Goal: Information Seeking & Learning: Learn about a topic

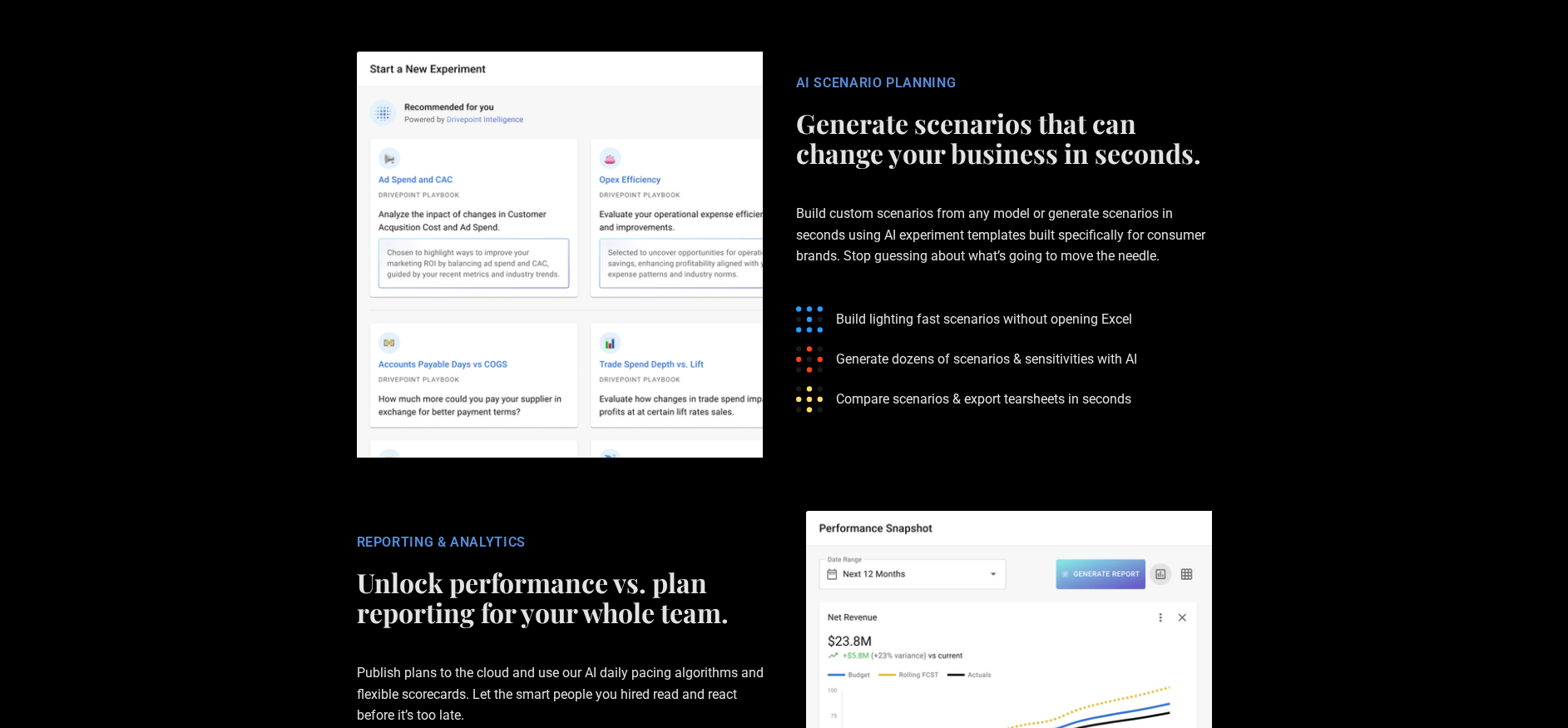
scroll to position [2301, 0]
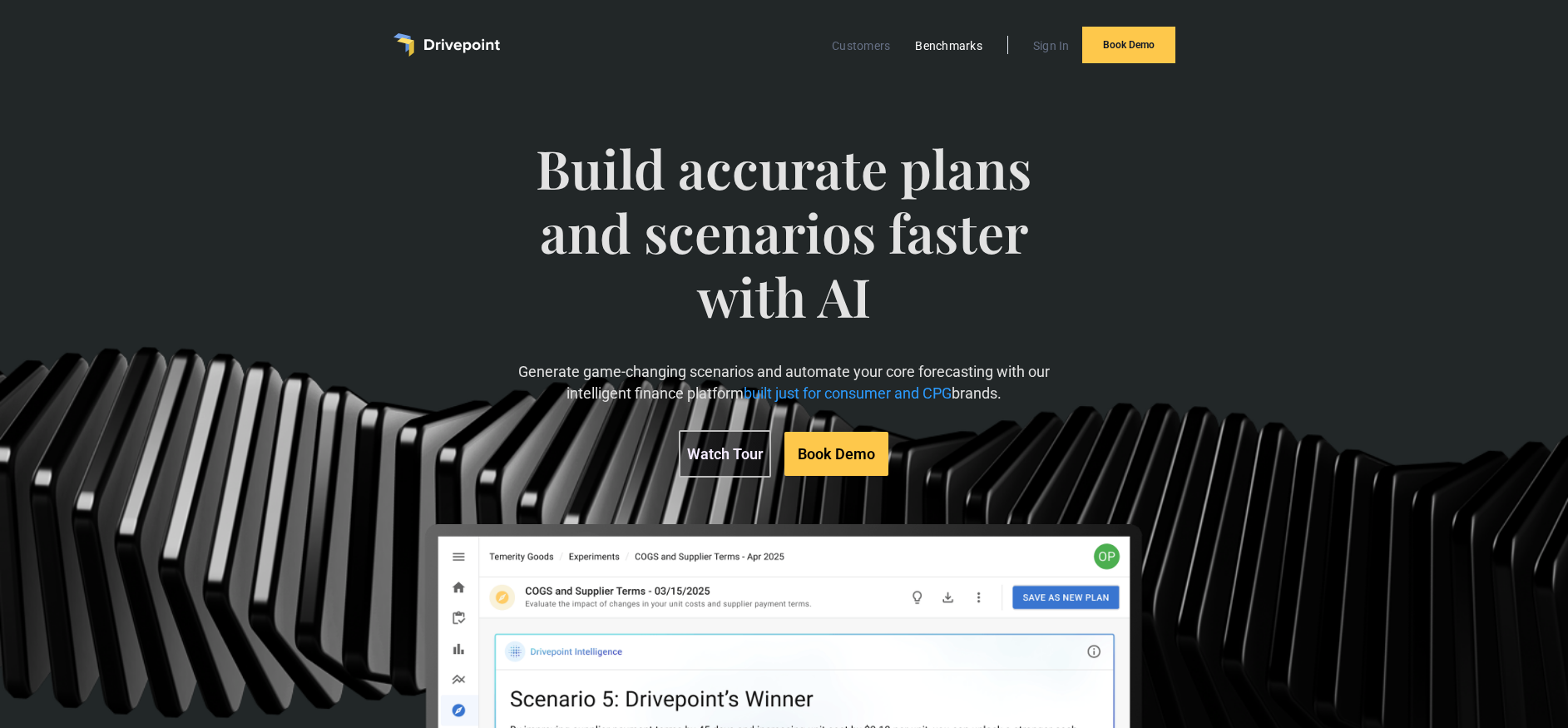
click at [945, 48] on link "Benchmarks" at bounding box center [948, 45] width 84 height 22
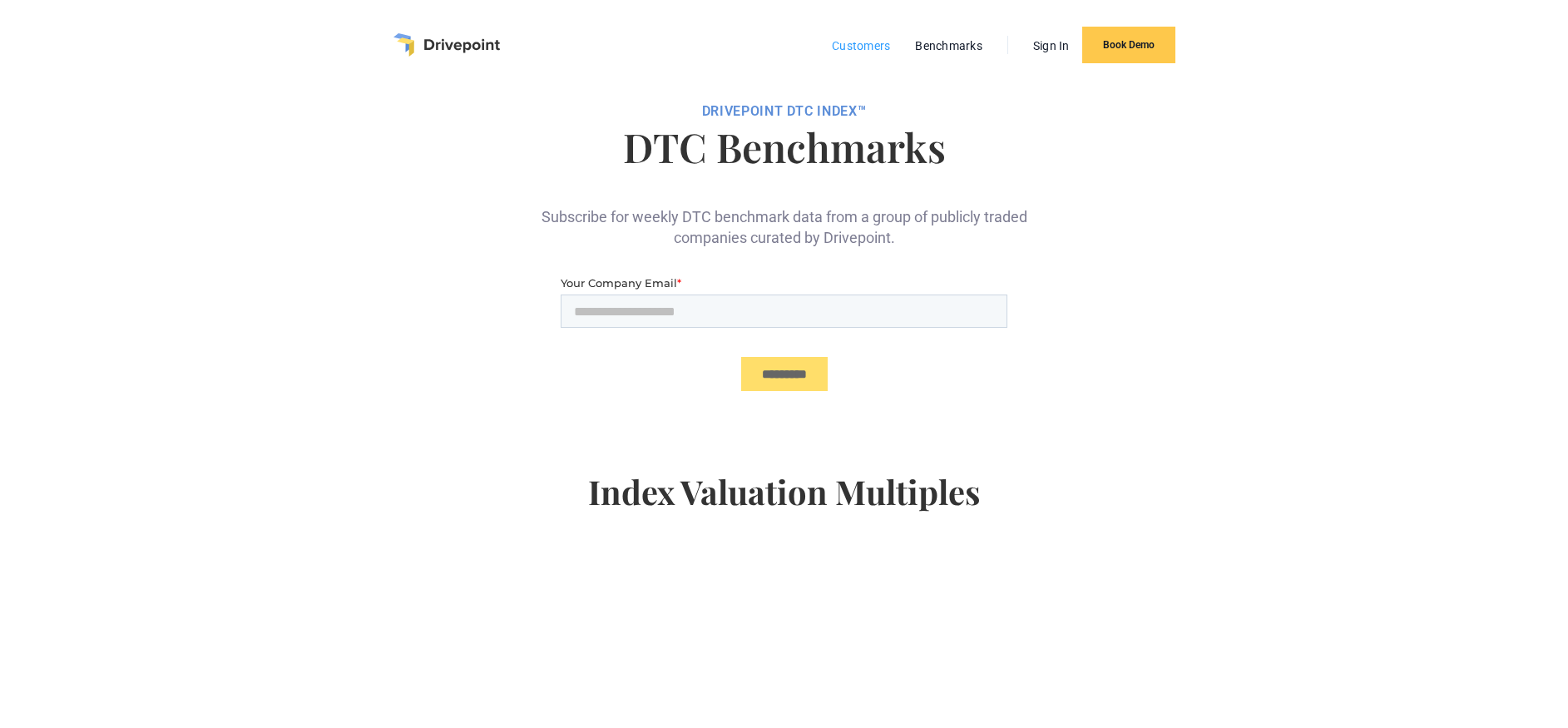
click at [844, 48] on link "Customers" at bounding box center [861, 45] width 75 height 22
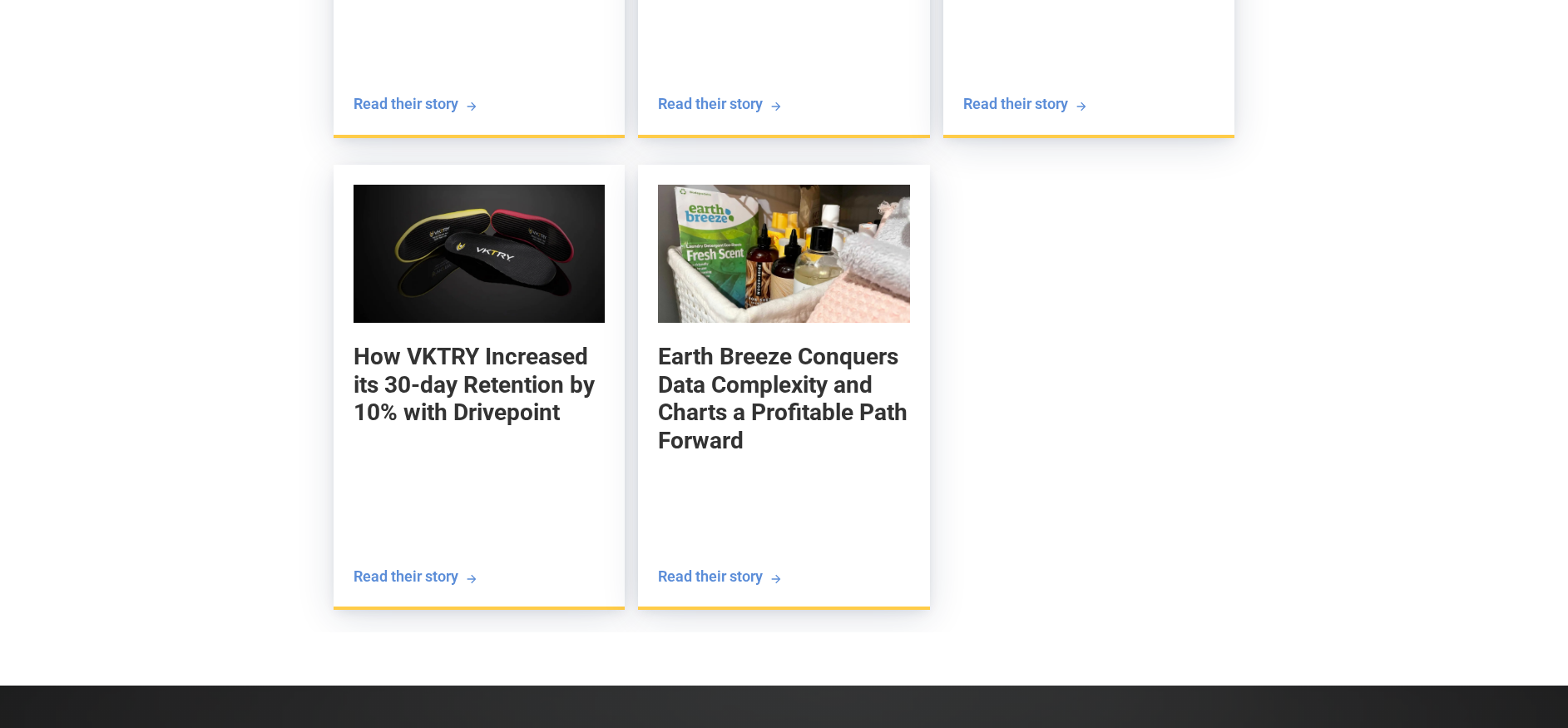
scroll to position [3340, 0]
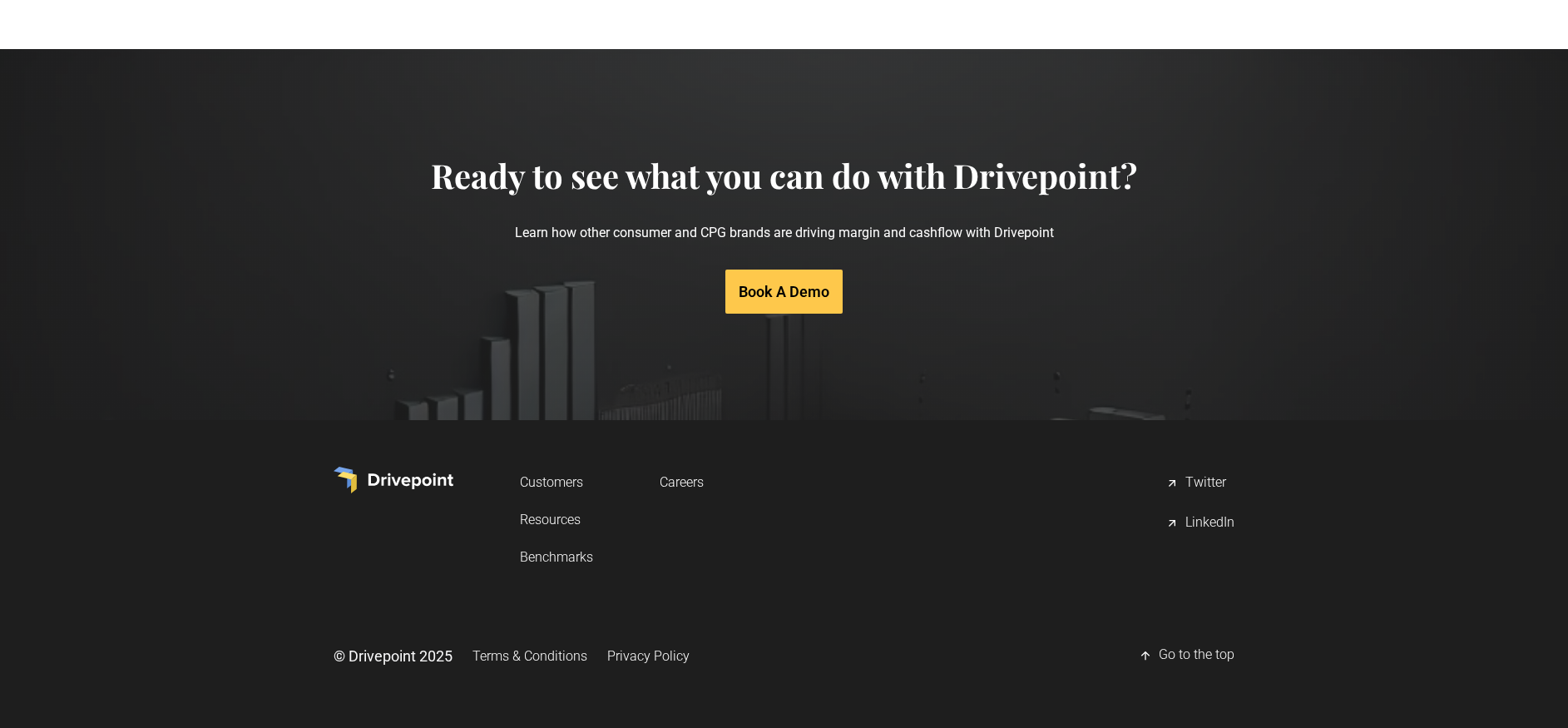
click at [553, 525] on link "Resources" at bounding box center [556, 519] width 74 height 31
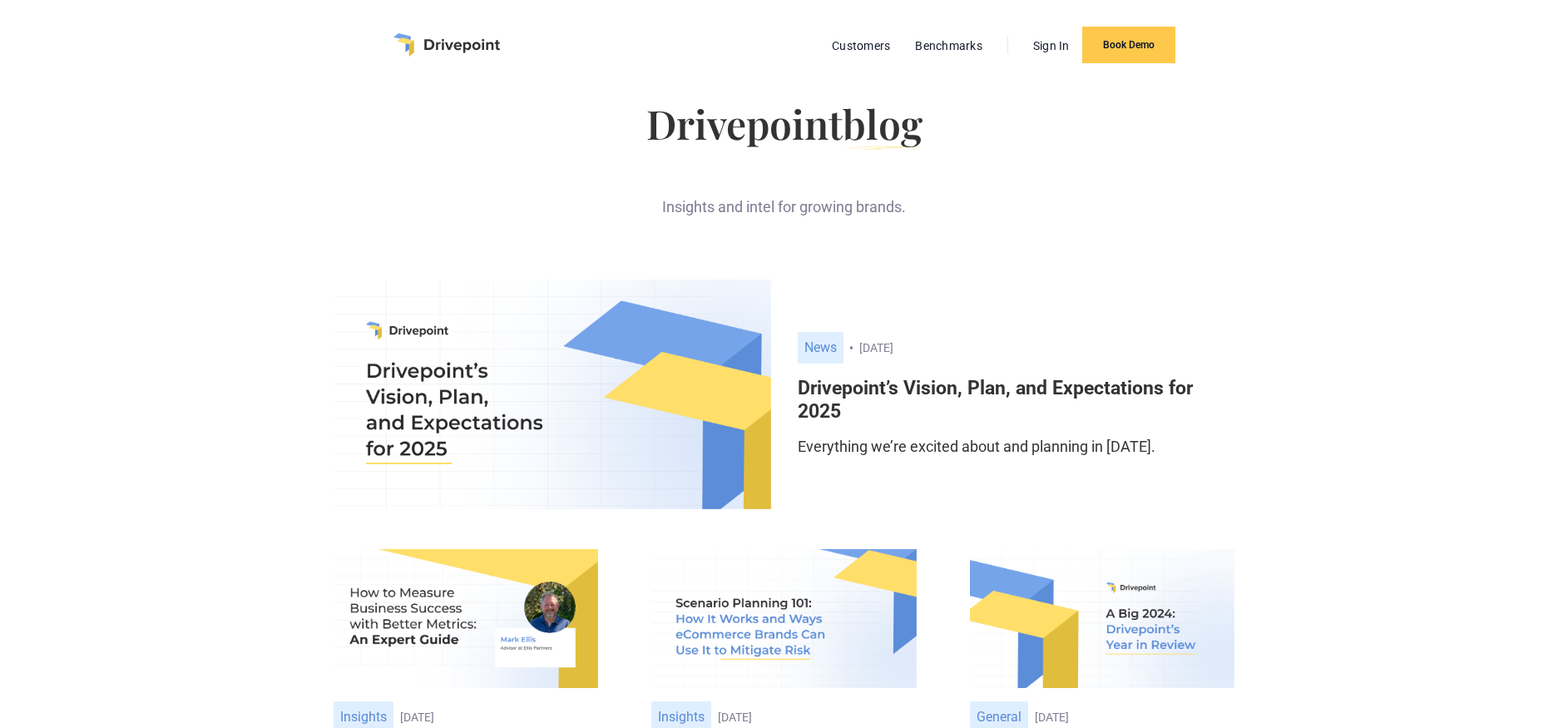
click at [504, 359] on img at bounding box center [552, 394] width 438 height 229
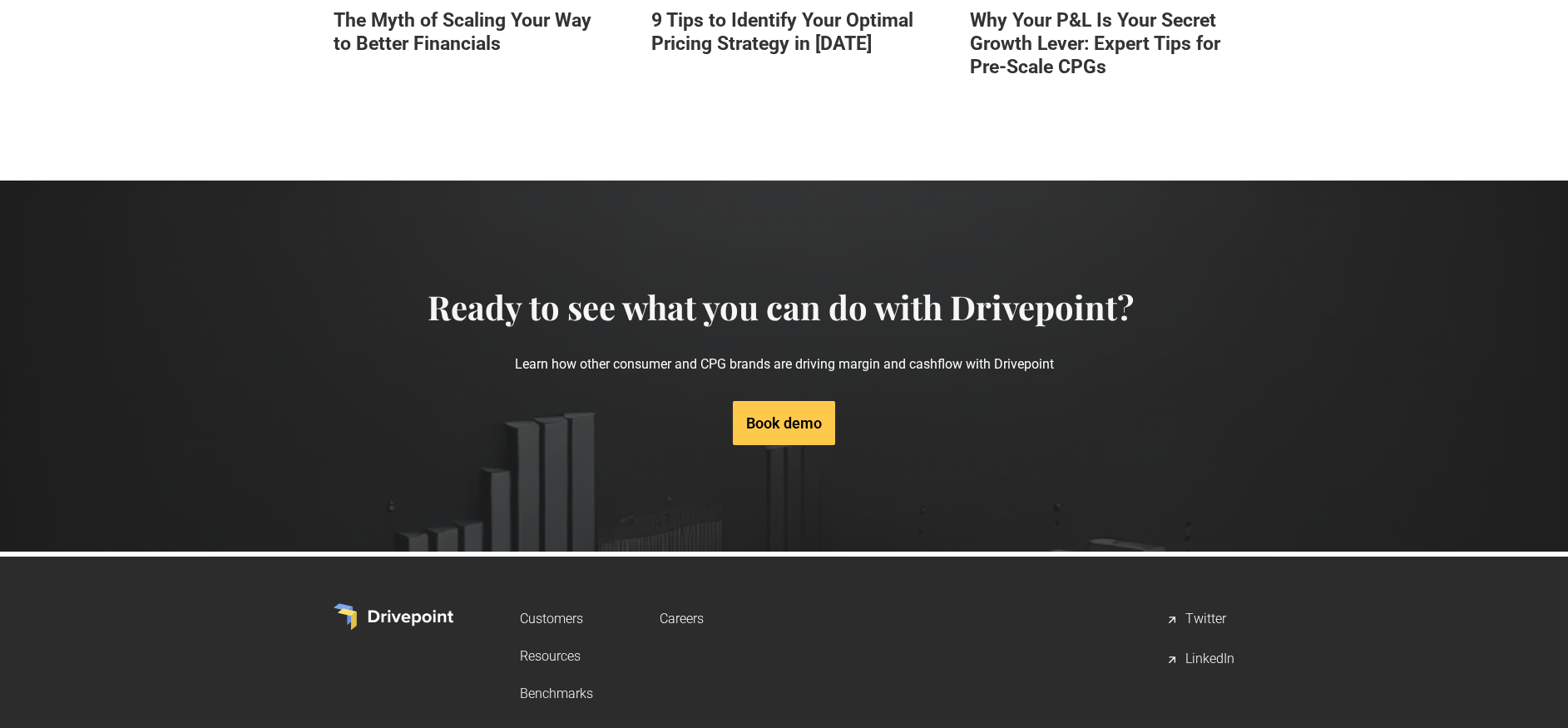
scroll to position [2858, 0]
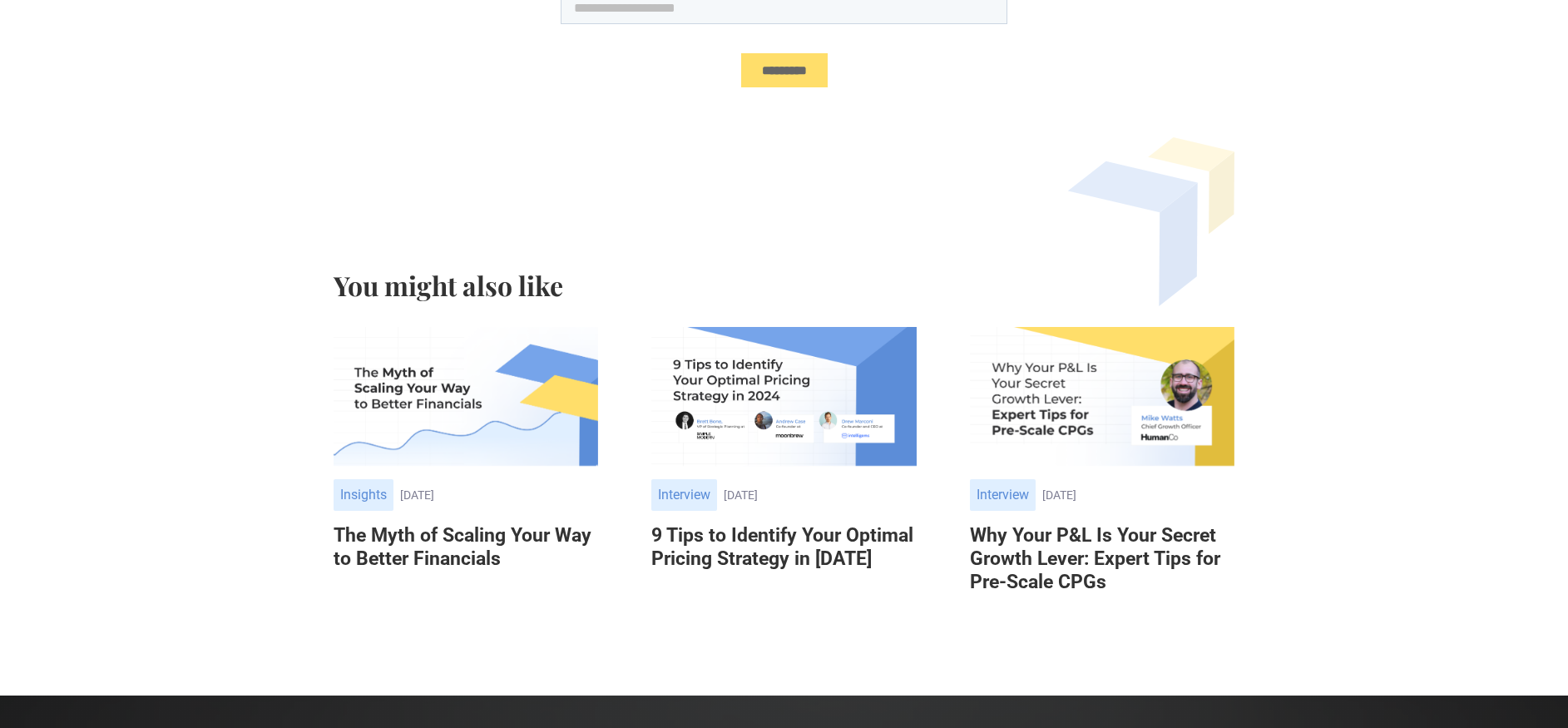
click at [473, 345] on img at bounding box center [466, 396] width 265 height 139
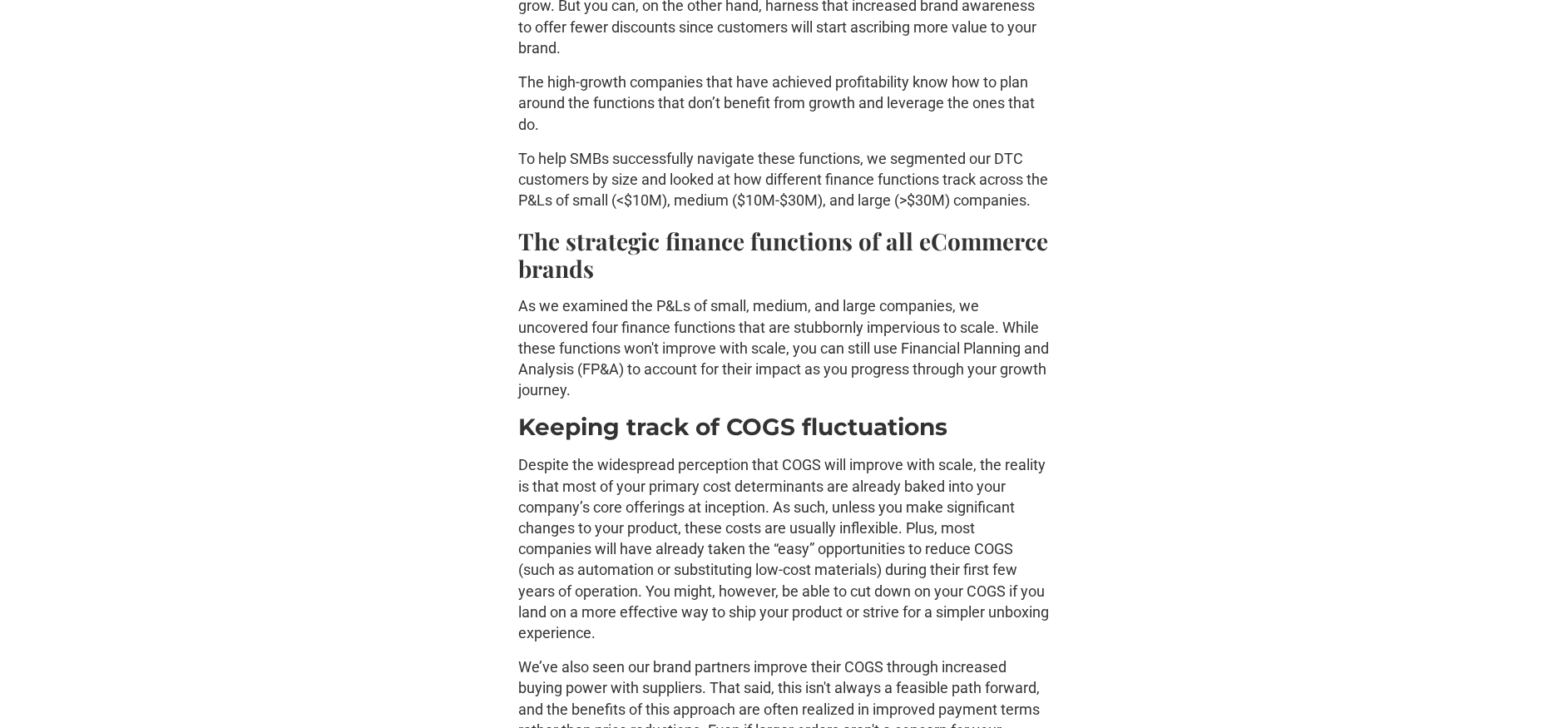
scroll to position [1323, 0]
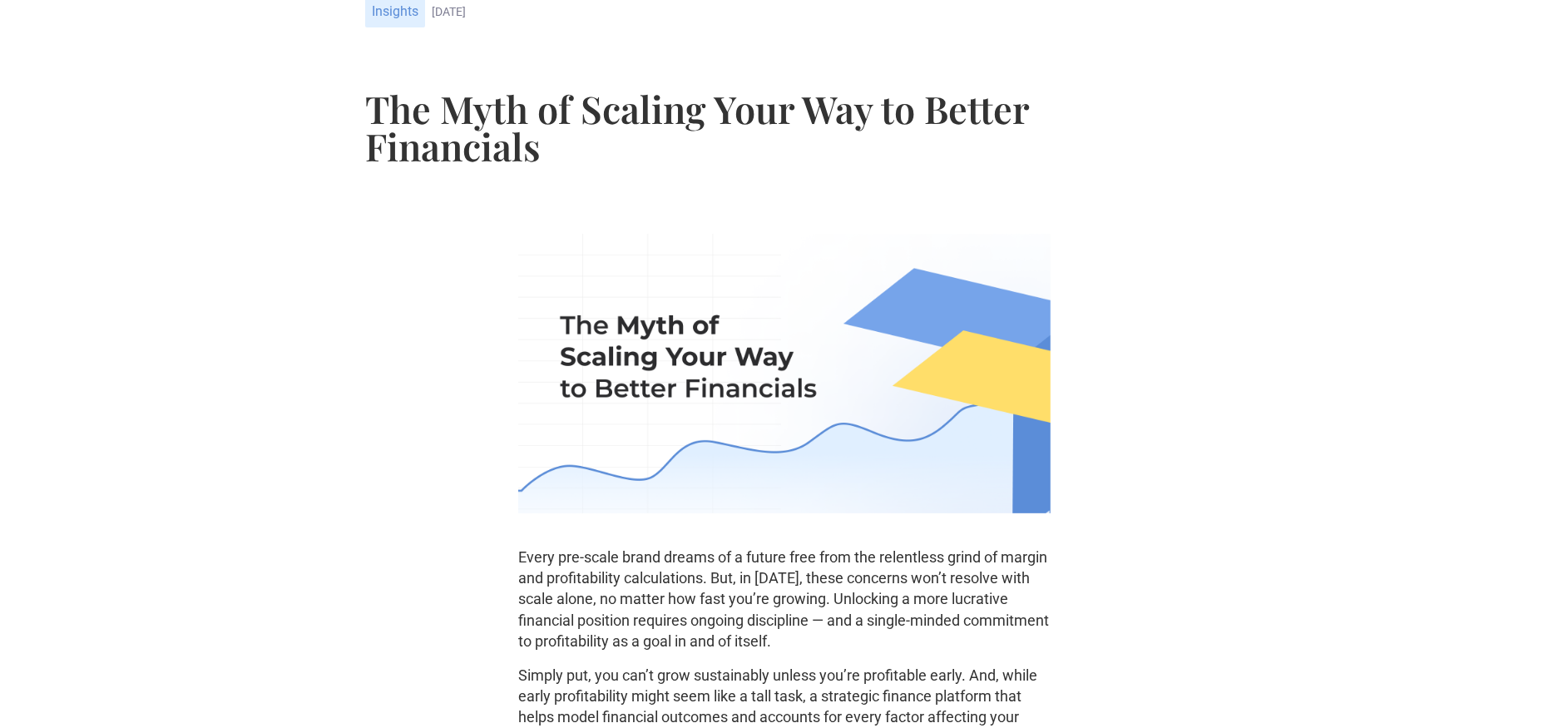
scroll to position [0, 0]
